Goal: Transaction & Acquisition: Book appointment/travel/reservation

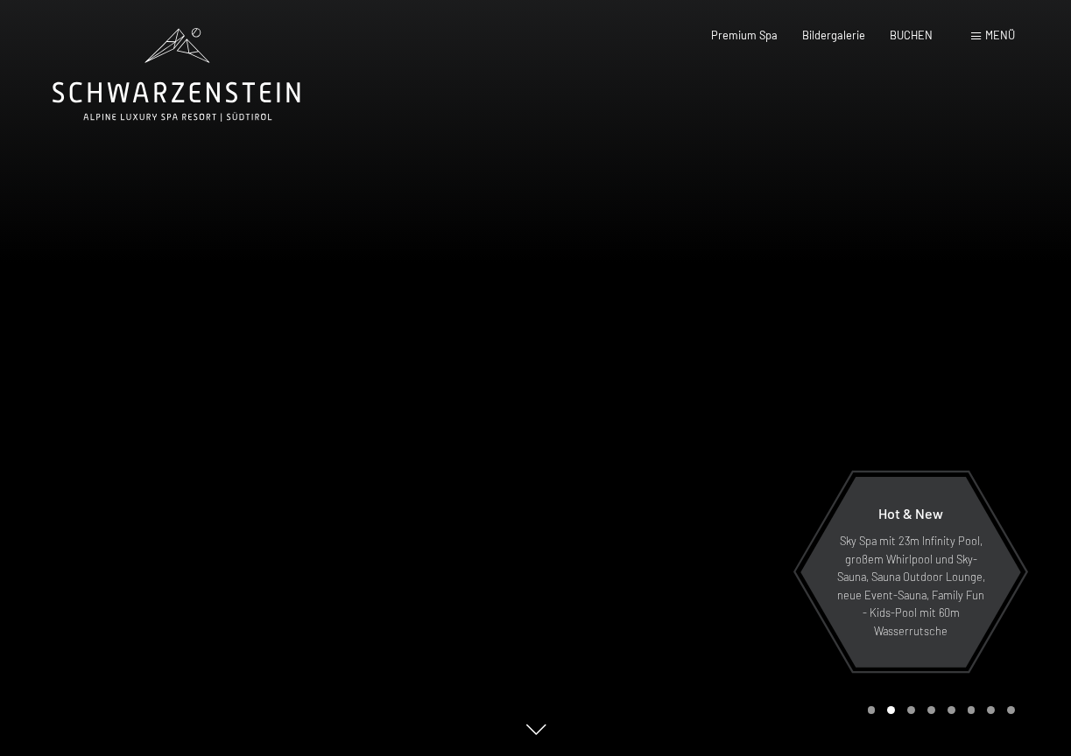
click at [994, 32] on span "Menü" at bounding box center [1000, 35] width 30 height 14
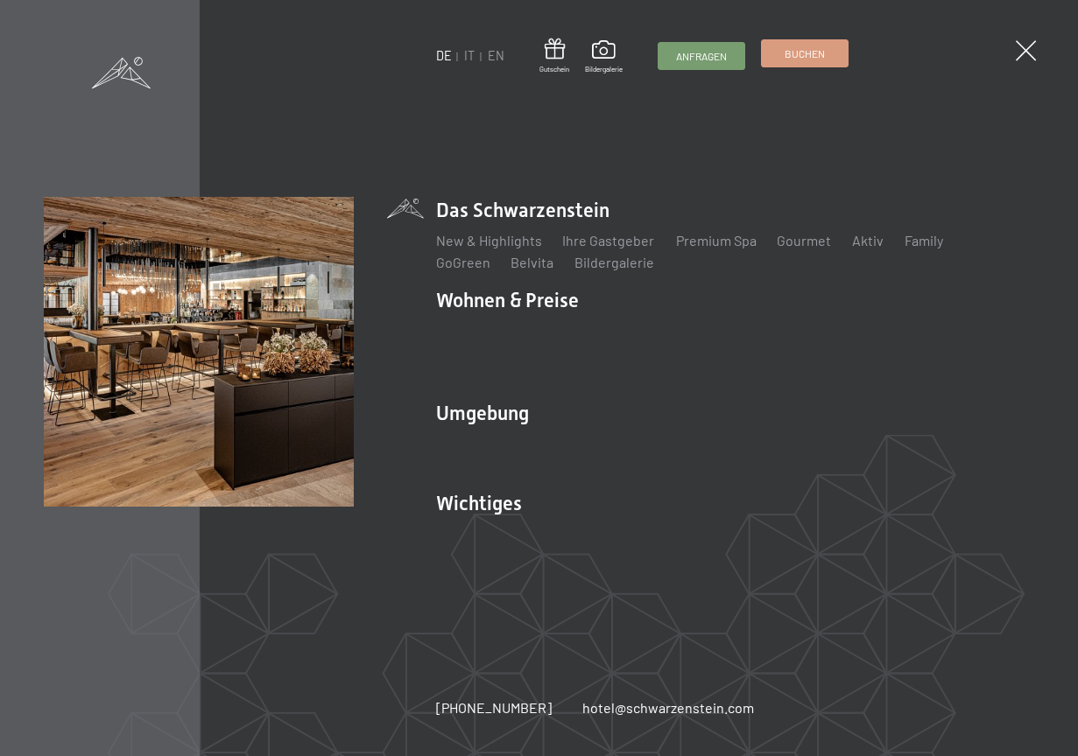
click at [812, 53] on span "Buchen" at bounding box center [804, 53] width 40 height 15
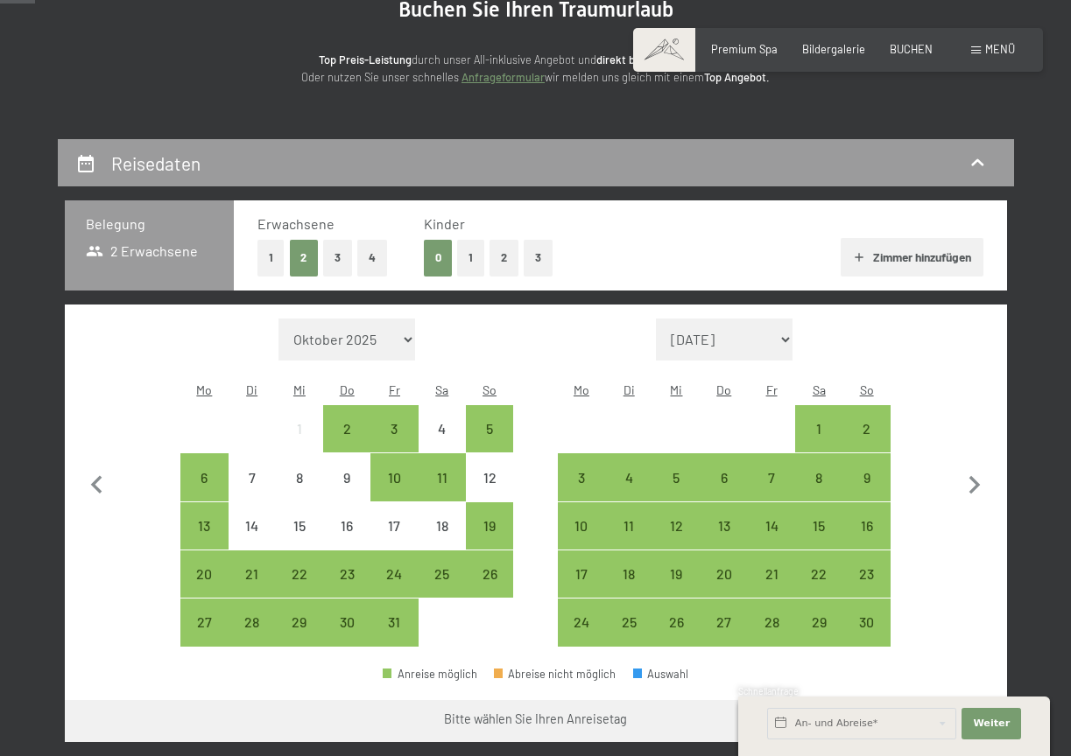
scroll to position [197, 0]
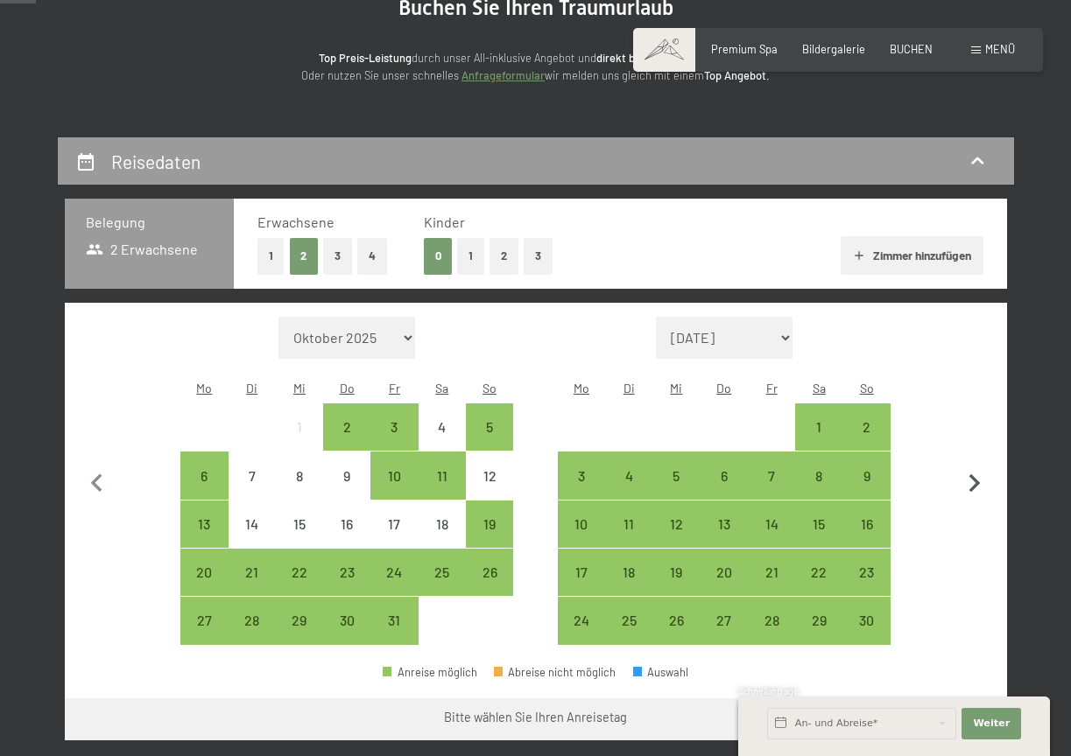
click at [973, 467] on icon "button" at bounding box center [974, 484] width 37 height 37
select select "[DATE]"
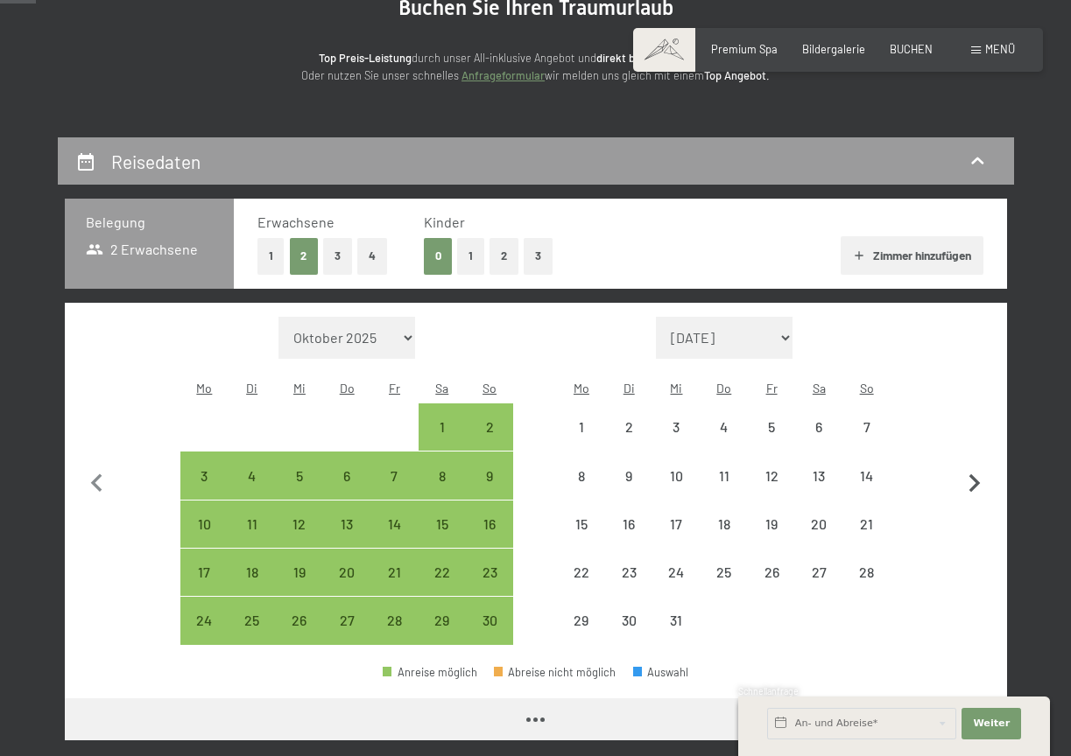
click at [973, 467] on icon "button" at bounding box center [974, 484] width 37 height 37
select select "2025-12-01"
select select "2026-01-01"
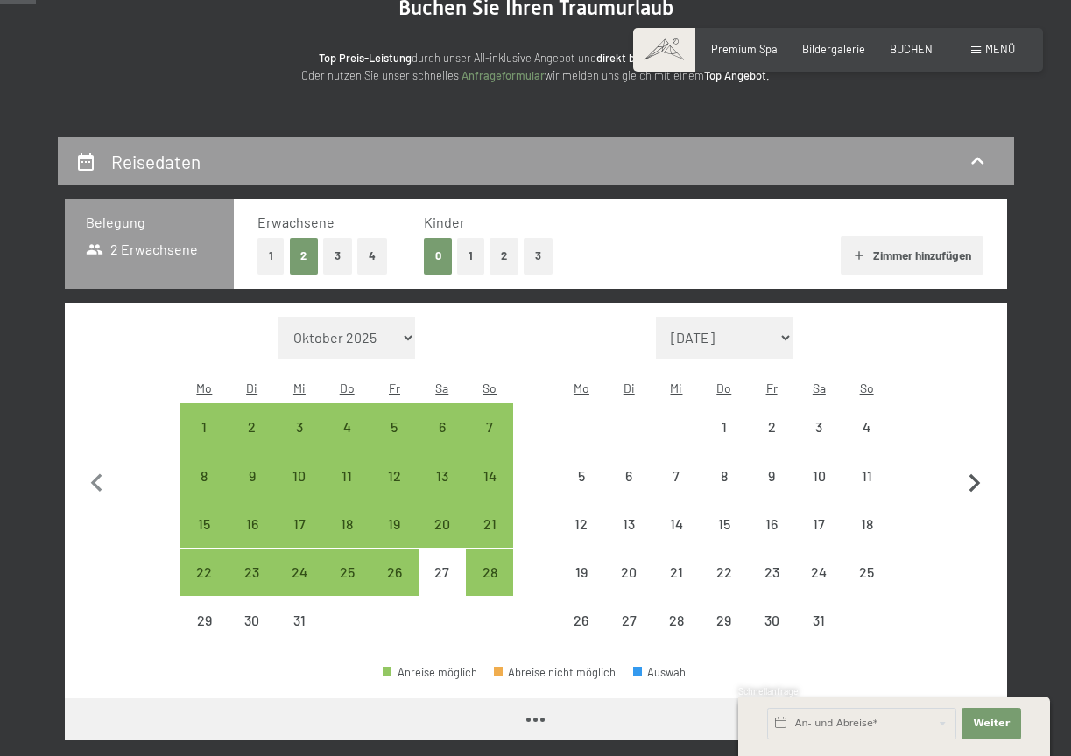
click at [973, 467] on icon "button" at bounding box center [974, 484] width 37 height 37
select select "2026-01-01"
select select "2026-02-01"
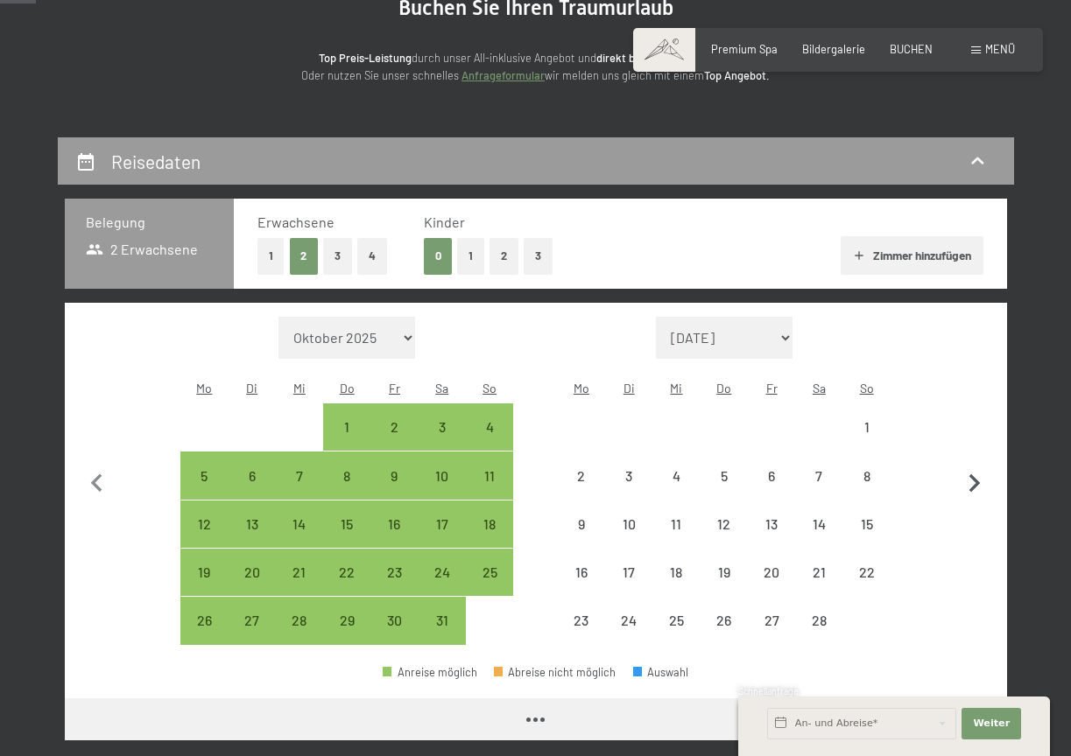
click at [973, 467] on icon "button" at bounding box center [974, 484] width 37 height 37
select select "2026-02-01"
select select "2026-03-01"
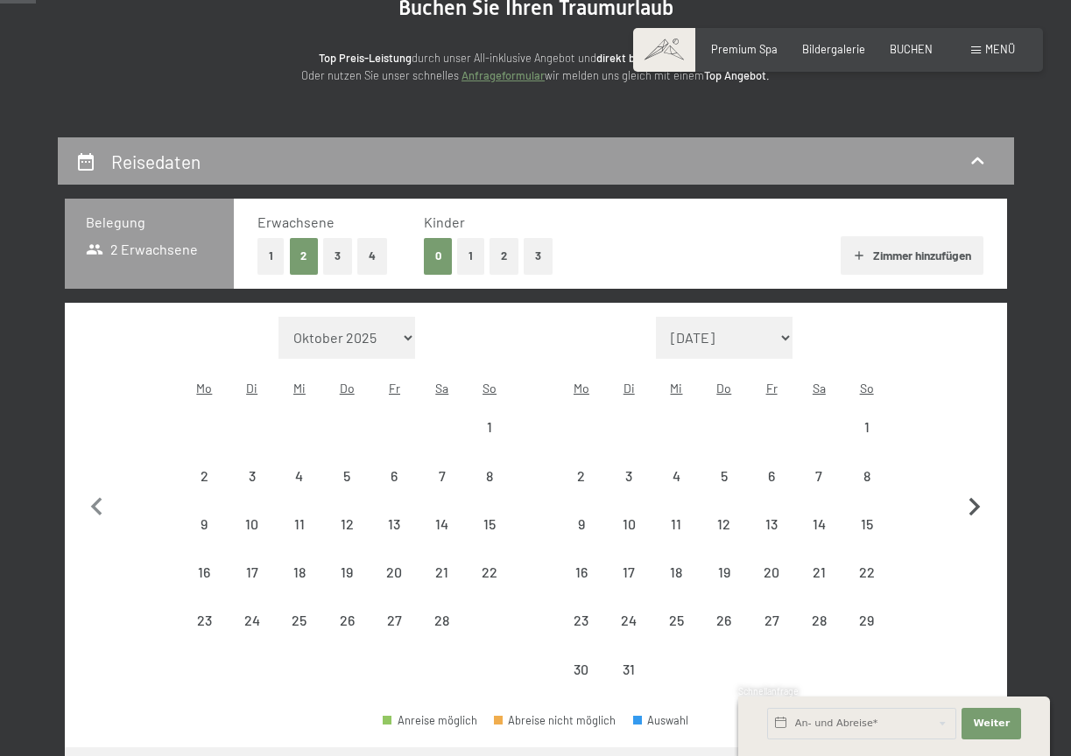
select select "2026-02-01"
select select "2026-03-01"
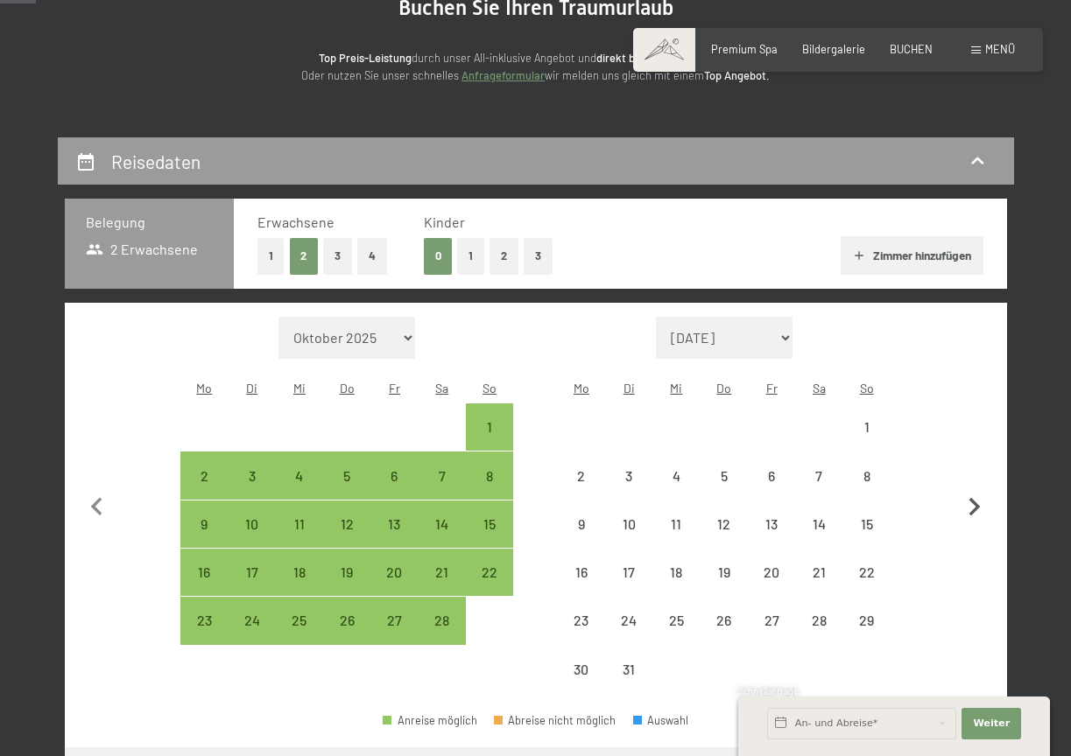
select select "2026-02-01"
select select "2026-03-01"
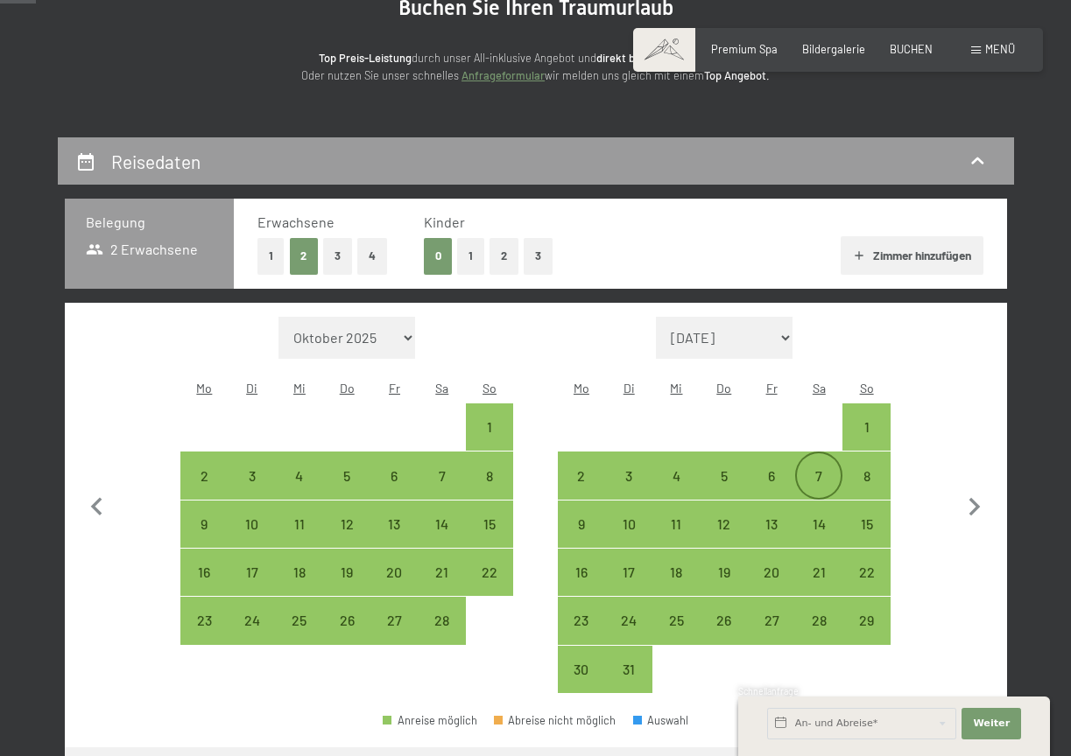
click at [819, 469] on div "7" at bounding box center [819, 491] width 44 height 44
select select "2026-02-01"
select select "2026-03-01"
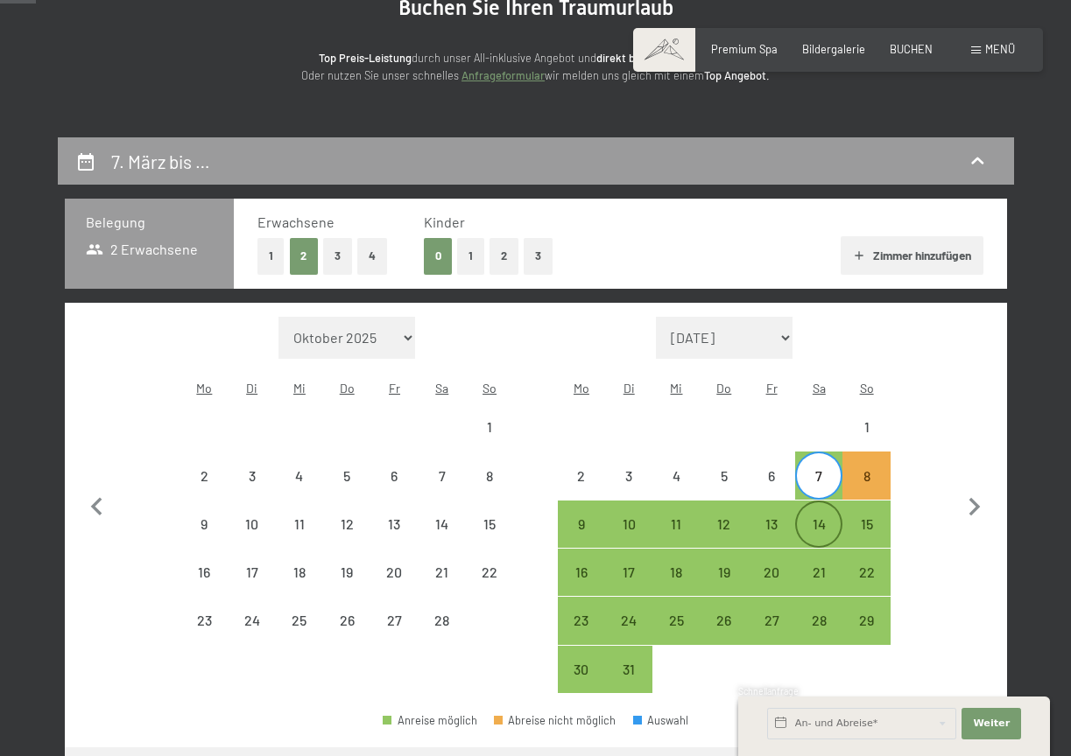
click at [819, 517] on div "14" at bounding box center [819, 539] width 44 height 44
select select "2026-02-01"
select select "2026-03-01"
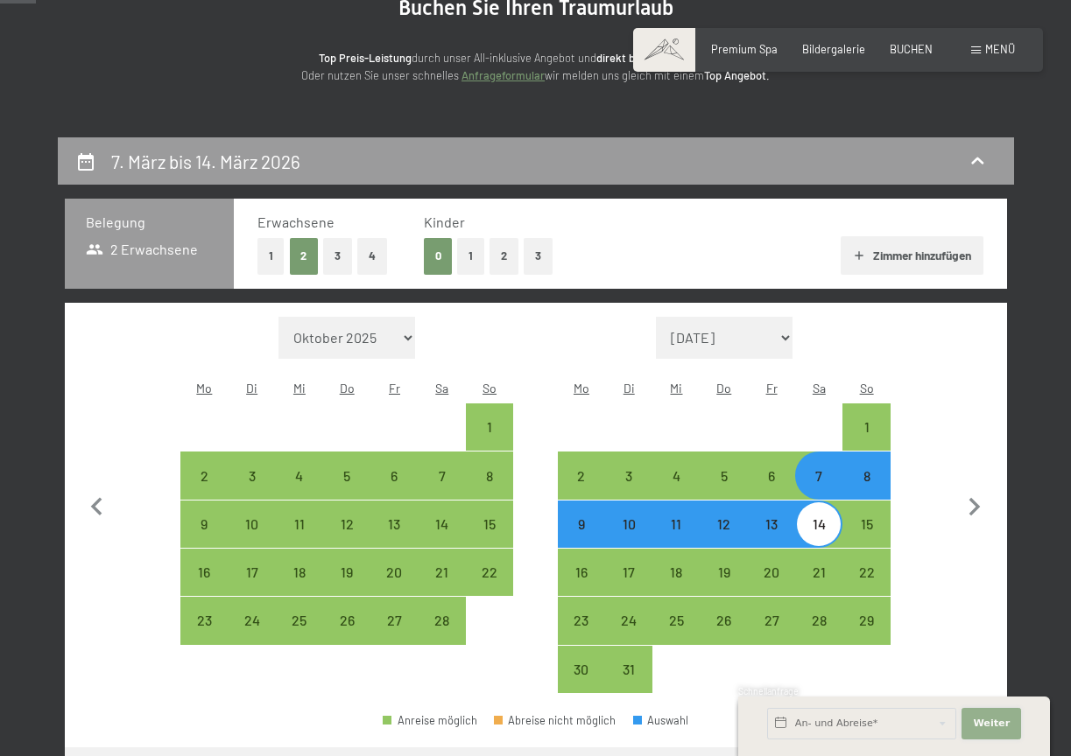
click at [990, 727] on span "Weiter" at bounding box center [991, 724] width 37 height 14
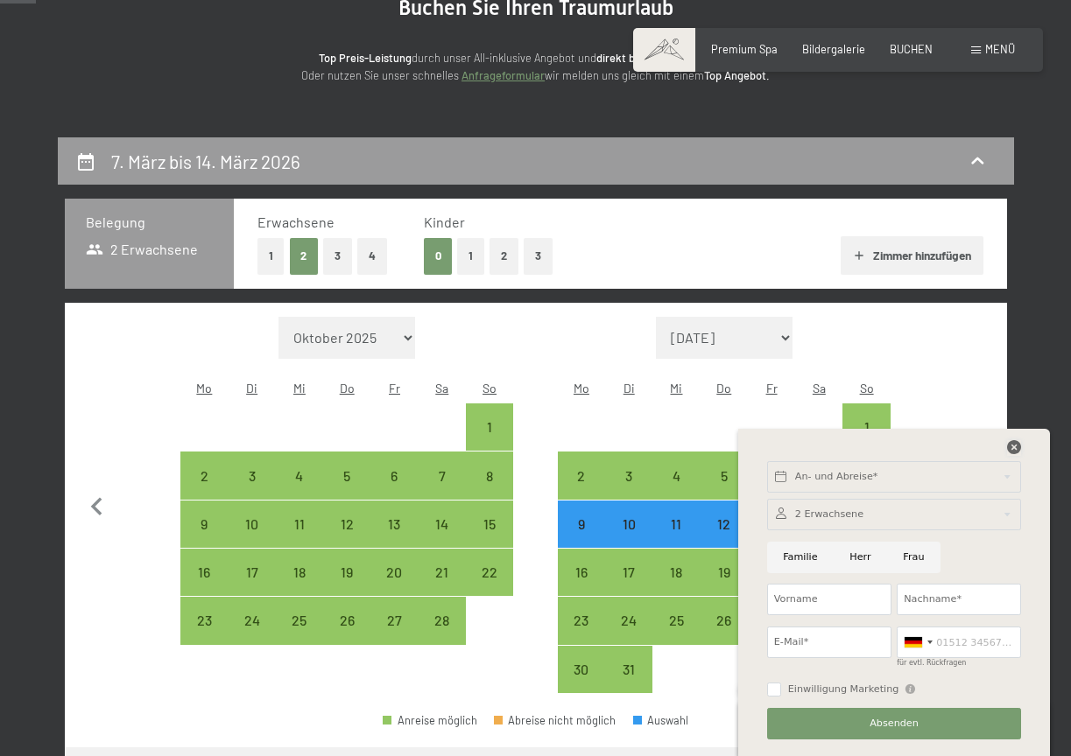
click at [1009, 448] on icon at bounding box center [1014, 447] width 14 height 14
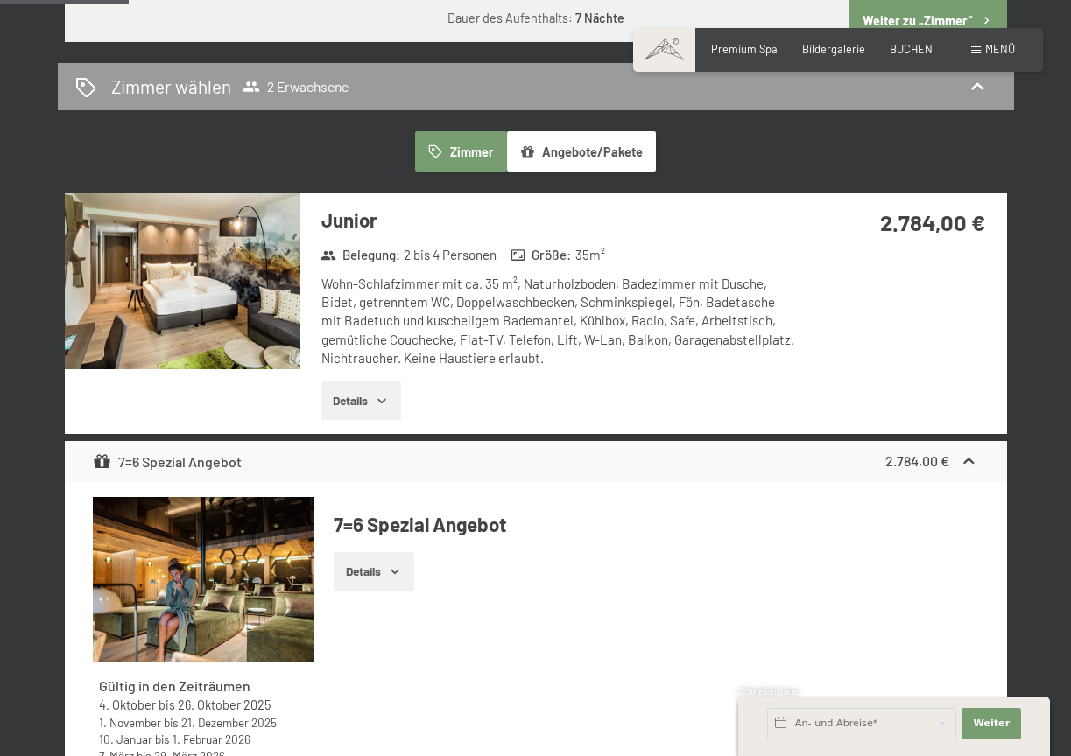
scroll to position [929, 0]
